Goal: Information Seeking & Learning: Check status

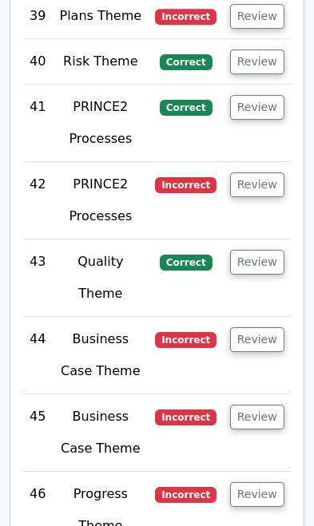
scroll to position [6443, 0]
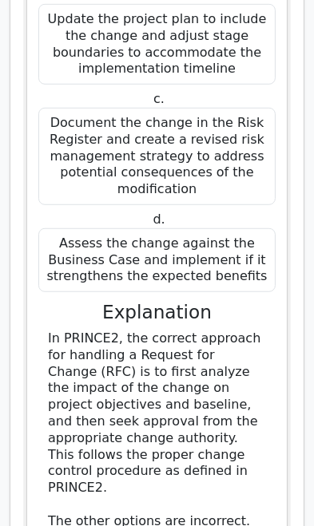
scroll to position [7526, 0]
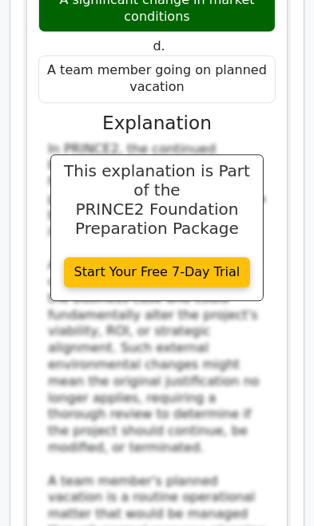
scroll to position [8905, 0]
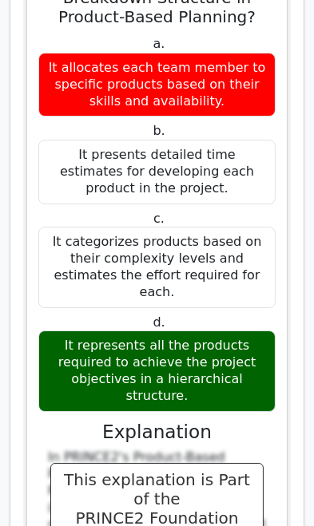
scroll to position [10010, 0]
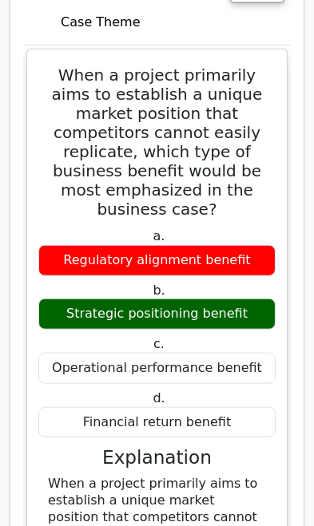
scroll to position [11141, 0]
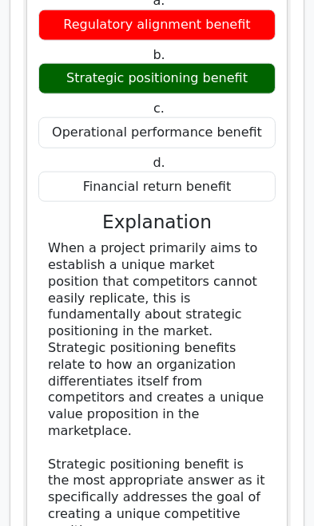
scroll to position [11374, 0]
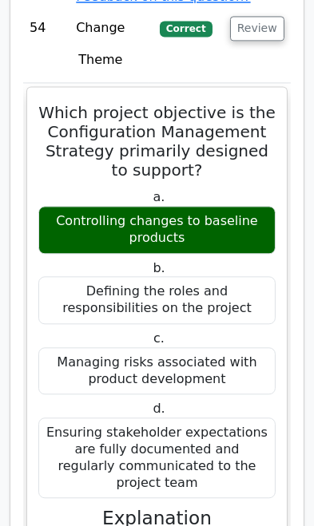
scroll to position [12313, 0]
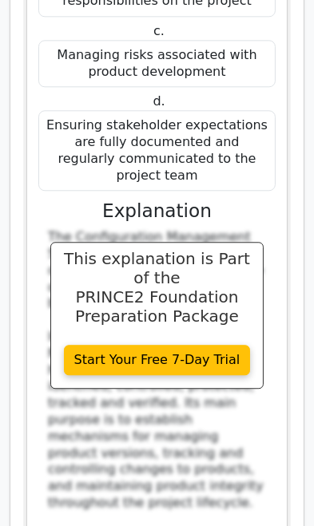
scroll to position [12617, 0]
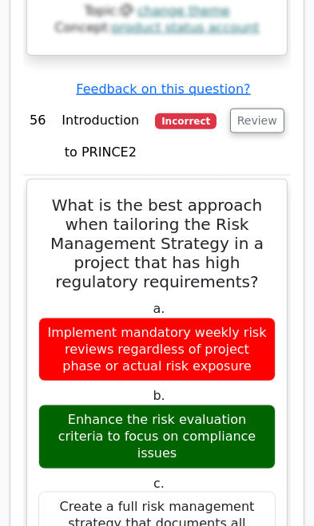
scroll to position [14819, 0]
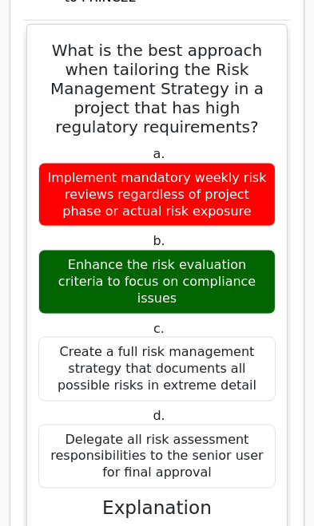
scroll to position [15043, 0]
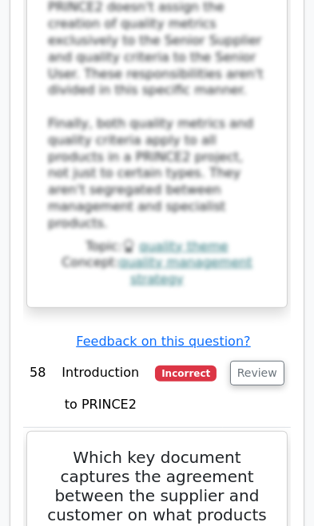
scroll to position [17415, 0]
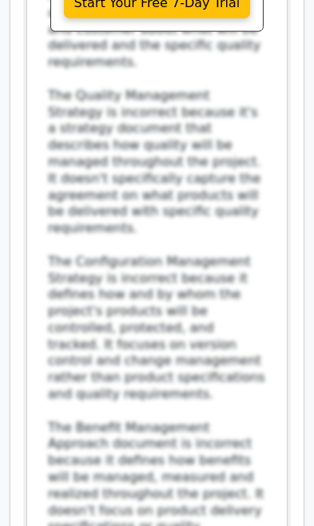
scroll to position [18413, 0]
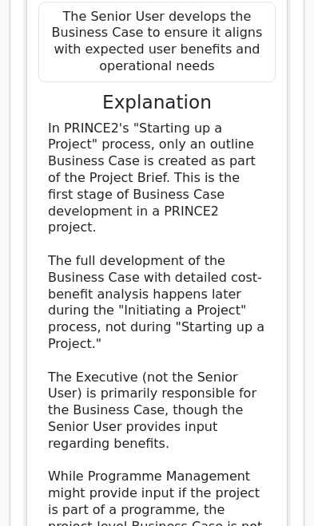
scroll to position [19544, 0]
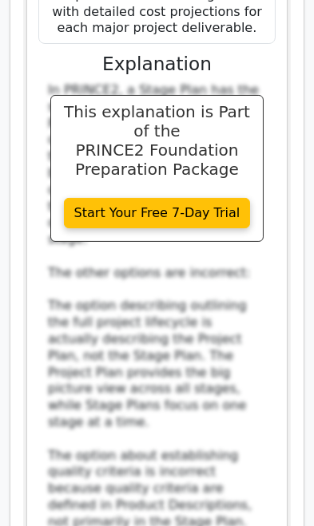
scroll to position [20742, 0]
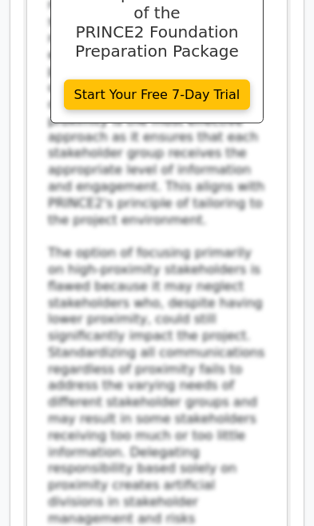
scroll to position [22300, 0]
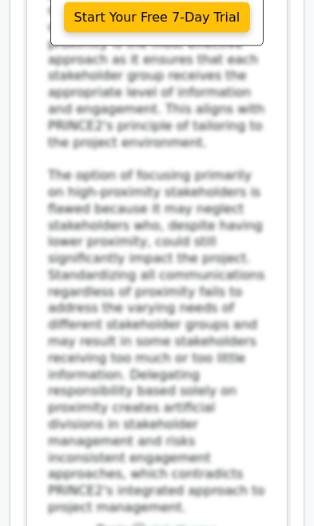
scroll to position [22370, 0]
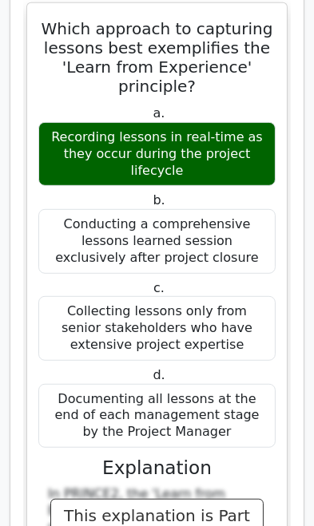
scroll to position [24612, 0]
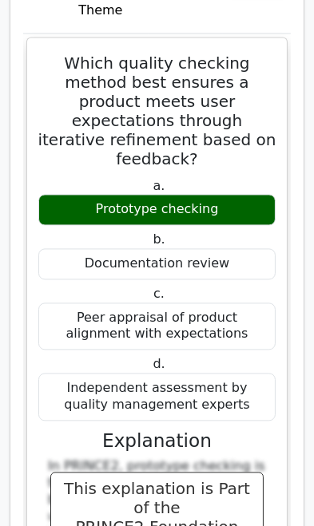
scroll to position [25952, 0]
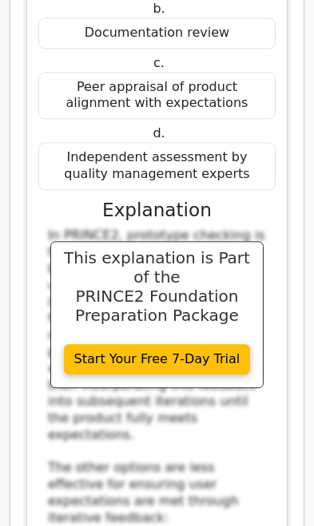
scroll to position [26171, 0]
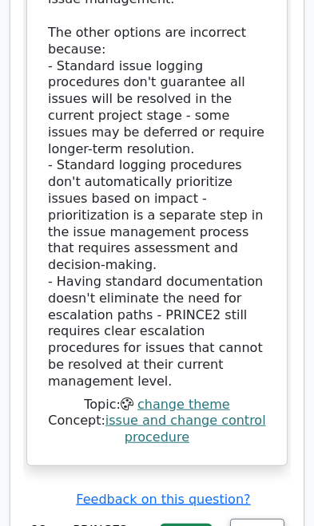
scroll to position [28061, 0]
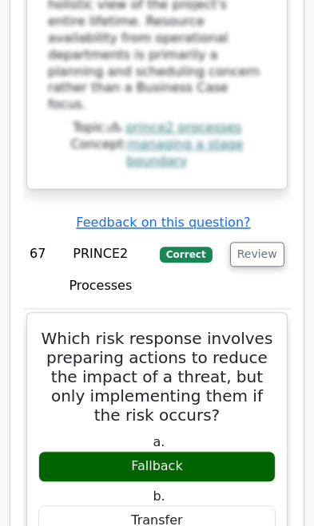
scroll to position [29565, 0]
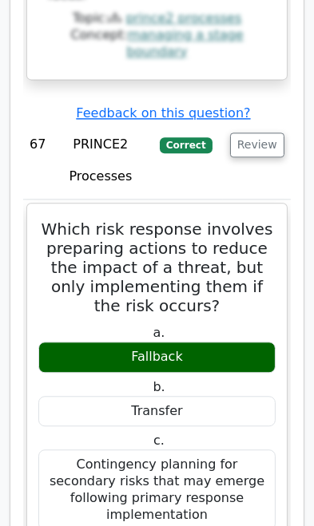
scroll to position [29677, 0]
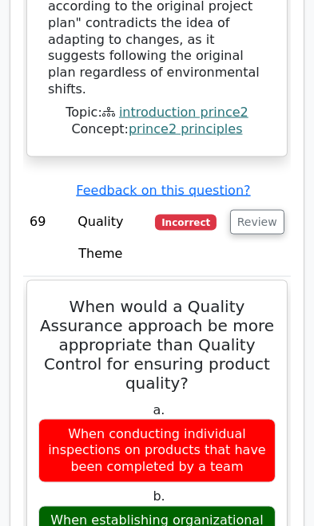
scroll to position [32331, 0]
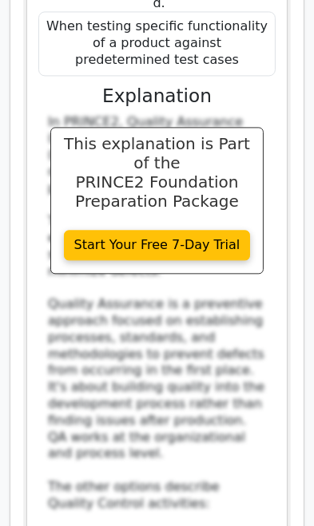
scroll to position [33032, 0]
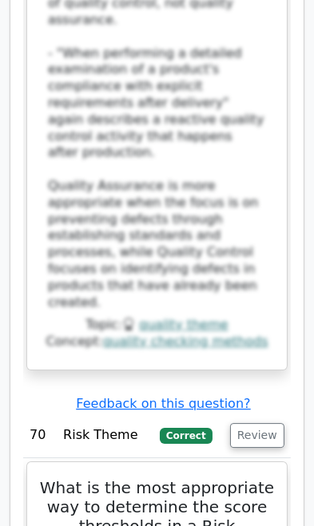
scroll to position [33744, 0]
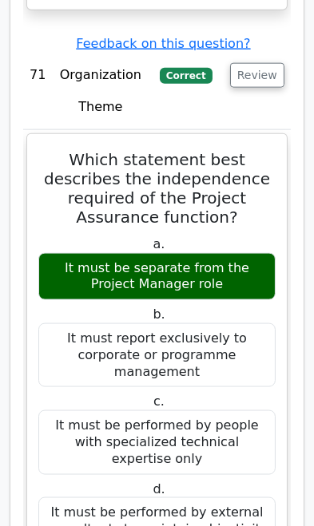
scroll to position [35679, 0]
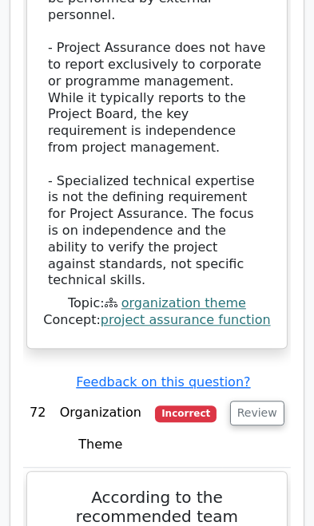
scroll to position [36627, 0]
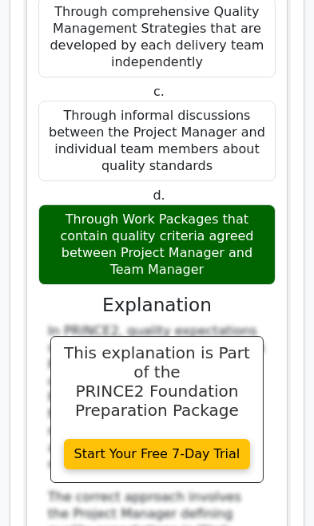
scroll to position [37343, 0]
